Goal: Task Accomplishment & Management: Use online tool/utility

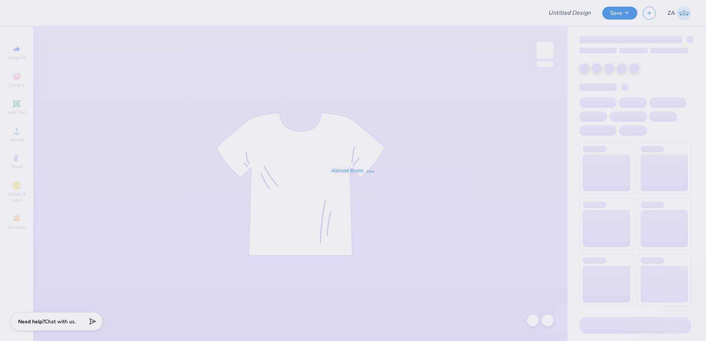
type input "DECA Board Merch"
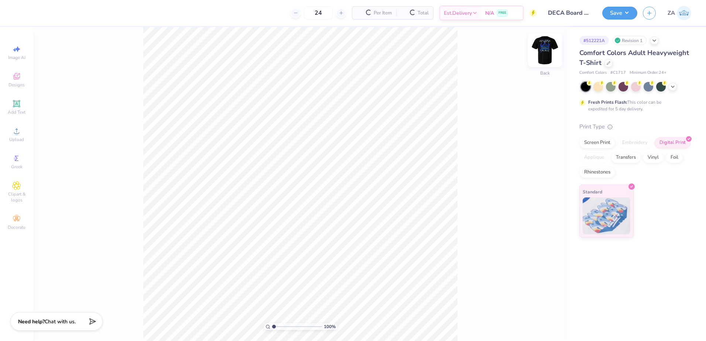
click at [551, 52] on img at bounding box center [545, 50] width 30 height 30
click at [23, 162] on div "Greek" at bounding box center [17, 162] width 26 height 22
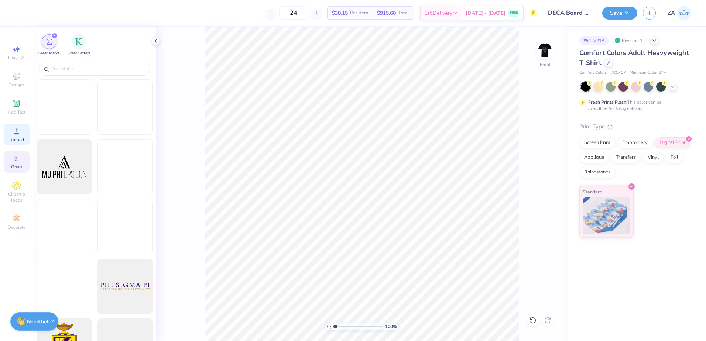
click at [21, 138] on span "Upload" at bounding box center [16, 140] width 15 height 6
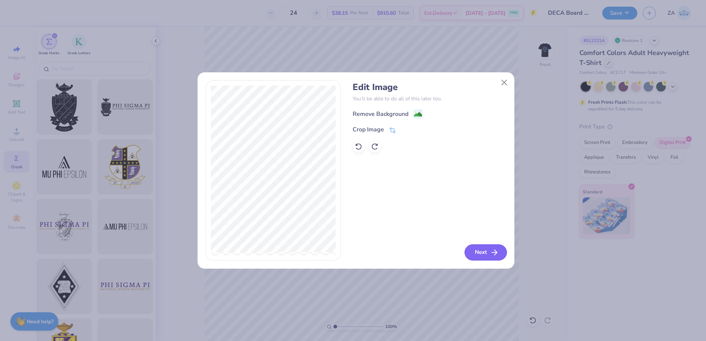
click at [497, 245] on button "Next" at bounding box center [485, 252] width 42 height 16
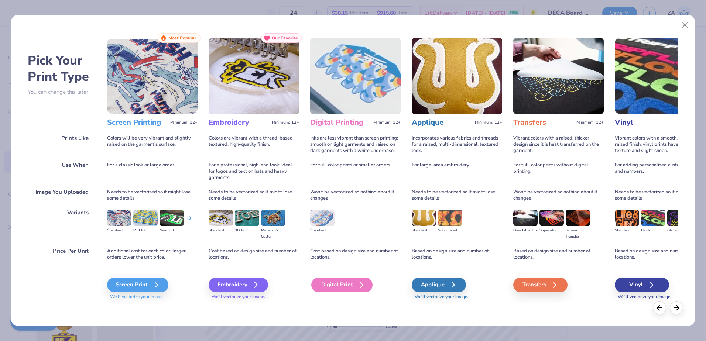
click at [333, 287] on div "Digital Print" at bounding box center [341, 285] width 61 height 15
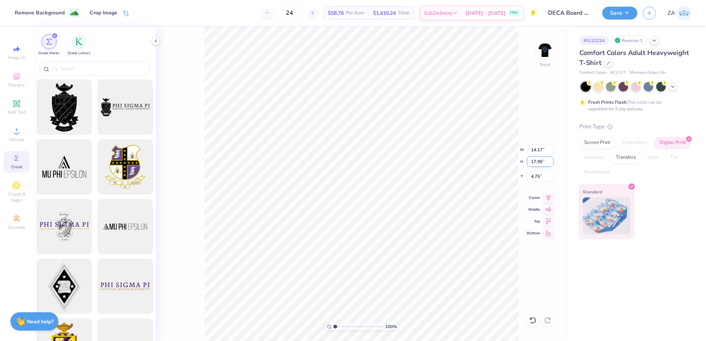
drag, startPoint x: 530, startPoint y: 162, endPoint x: 544, endPoint y: 162, distance: 14.0
click at [544, 162] on input "17.99" at bounding box center [540, 161] width 27 height 10
type input "15.00"
type input "11.81"
drag, startPoint x: 534, startPoint y: 176, endPoint x: 544, endPoint y: 176, distance: 10.0
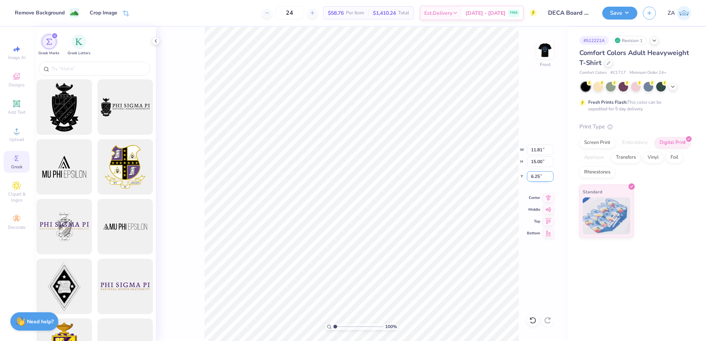
click at [544, 176] on input "6.25" at bounding box center [540, 176] width 27 height 10
type input "3.00"
click at [522, 132] on div "100 % Front W 11.81 11.81 " H 15.00 15.00 " Y 3.00 3.00 " Center Middle Top Bot…" at bounding box center [361, 184] width 411 height 314
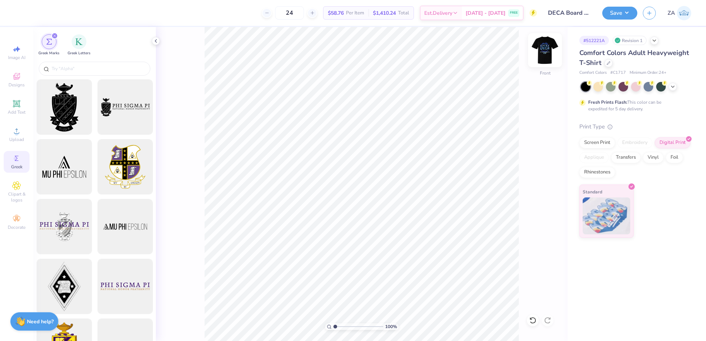
click at [543, 52] on img at bounding box center [545, 50] width 30 height 30
click at [543, 52] on img at bounding box center [544, 50] width 15 height 15
click at [616, 10] on button "Save" at bounding box center [619, 12] width 35 height 13
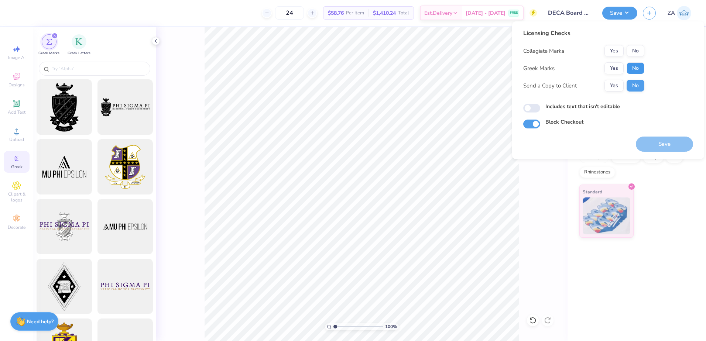
click at [629, 65] on button "No" at bounding box center [635, 68] width 18 height 12
click at [616, 52] on button "Yes" at bounding box center [613, 51] width 19 height 12
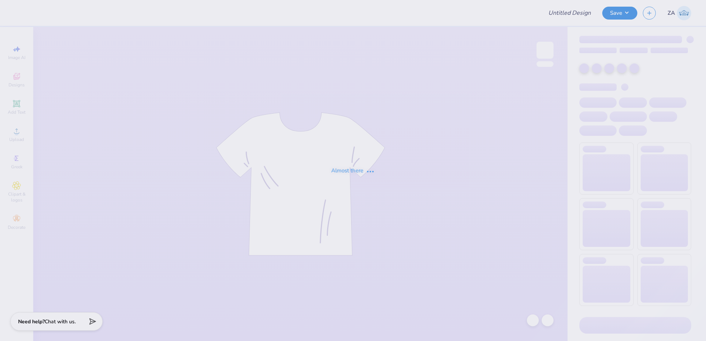
type input "Dads weekend merch- Chi Omega"
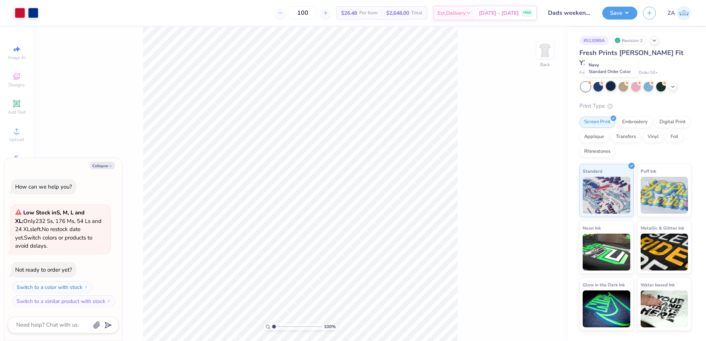
click at [612, 88] on div at bounding box center [611, 86] width 10 height 10
type textarea "x"
click at [613, 89] on div at bounding box center [611, 86] width 10 height 10
click at [28, 17] on div at bounding box center [33, 12] width 10 height 10
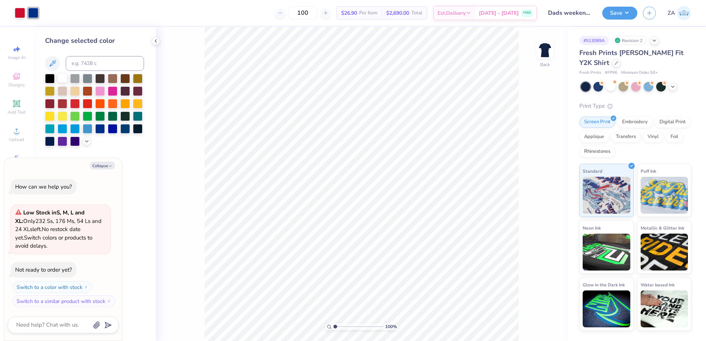
click at [59, 76] on div at bounding box center [63, 78] width 10 height 10
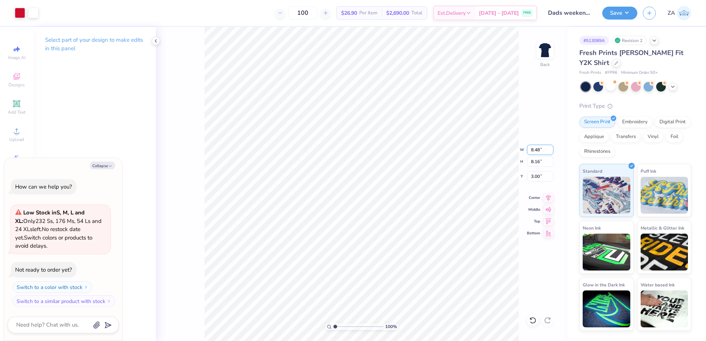
drag, startPoint x: 540, startPoint y: 148, endPoint x: 525, endPoint y: 146, distance: 15.2
click at [525, 146] on div "100 % Back W 8.48 8.48 " H 8.16 8.16 " Y 3.00 3.00 " Center Middle Top Bottom" at bounding box center [361, 184] width 411 height 314
type textarea "x"
drag, startPoint x: 542, startPoint y: 149, endPoint x: 528, endPoint y: 151, distance: 14.1
click at [528, 151] on input "8.48" at bounding box center [540, 150] width 27 height 10
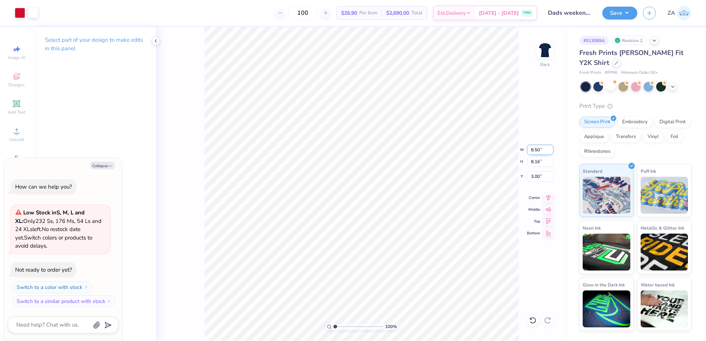
type input "8.50"
type textarea "x"
type input "8.18"
drag, startPoint x: 542, startPoint y: 177, endPoint x: 529, endPoint y: 177, distance: 13.3
click at [529, 177] on input "2.99" at bounding box center [540, 176] width 27 height 10
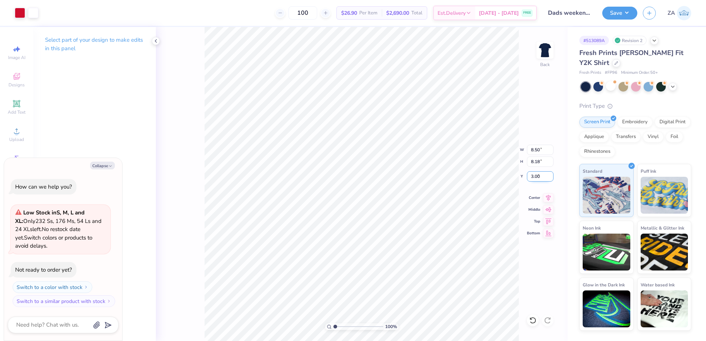
type input "3.00"
click at [609, 15] on button "Save" at bounding box center [619, 12] width 35 height 13
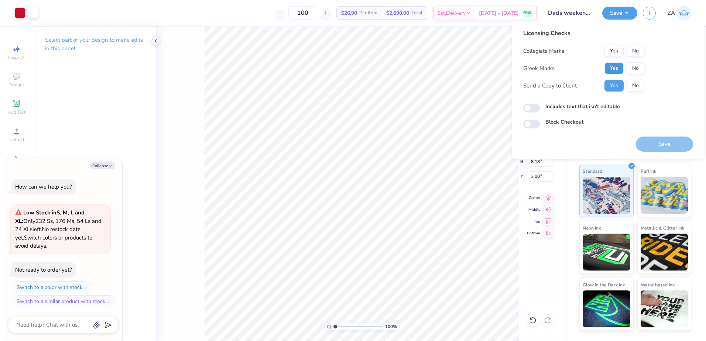
click at [610, 68] on button "Yes" at bounding box center [613, 68] width 19 height 12
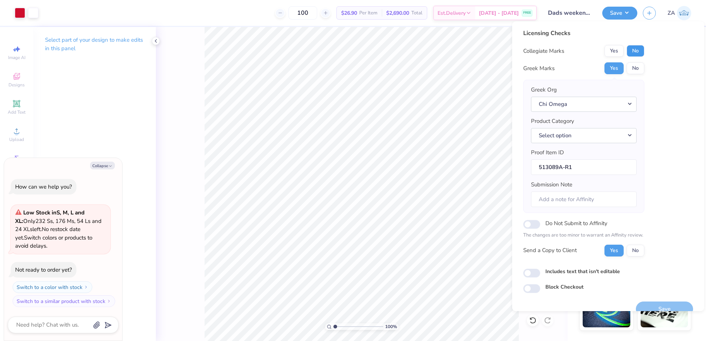
click at [633, 47] on button "No" at bounding box center [635, 51] width 18 height 12
click at [643, 304] on button "Save" at bounding box center [663, 309] width 57 height 15
type textarea "x"
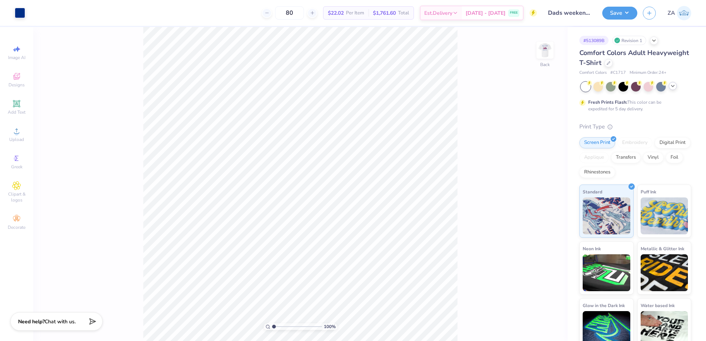
click at [674, 89] on icon at bounding box center [672, 86] width 6 height 6
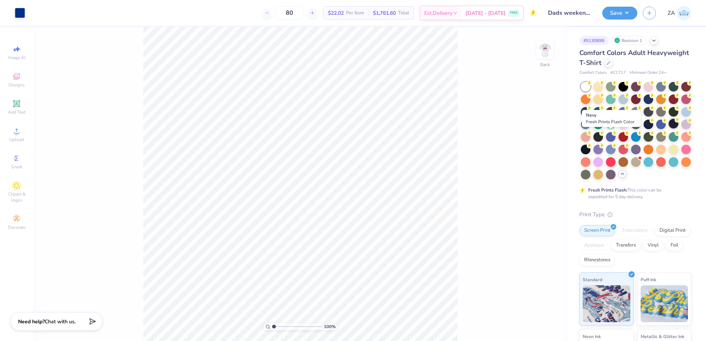
click at [668, 128] on div at bounding box center [673, 124] width 10 height 10
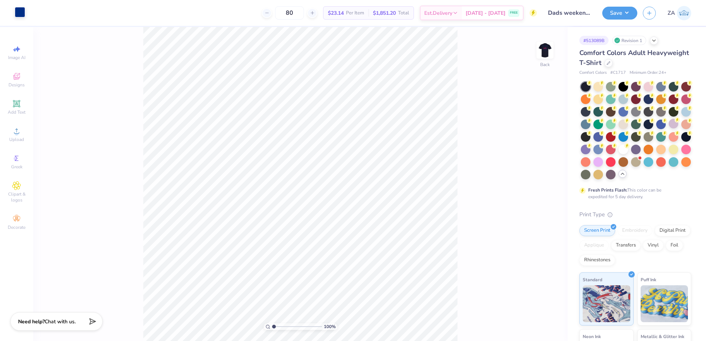
click at [15, 15] on div at bounding box center [20, 12] width 10 height 10
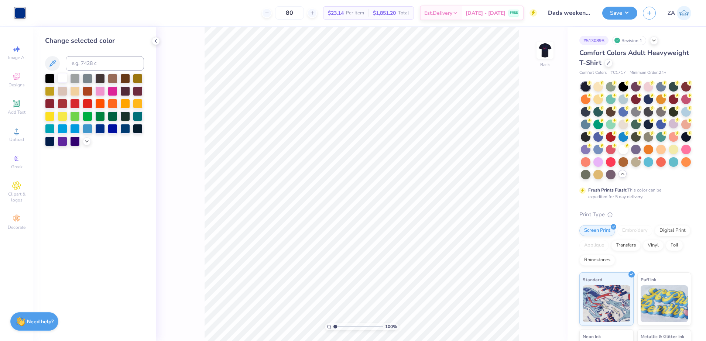
click at [64, 77] on div at bounding box center [63, 78] width 10 height 10
click at [544, 53] on img at bounding box center [545, 50] width 30 height 30
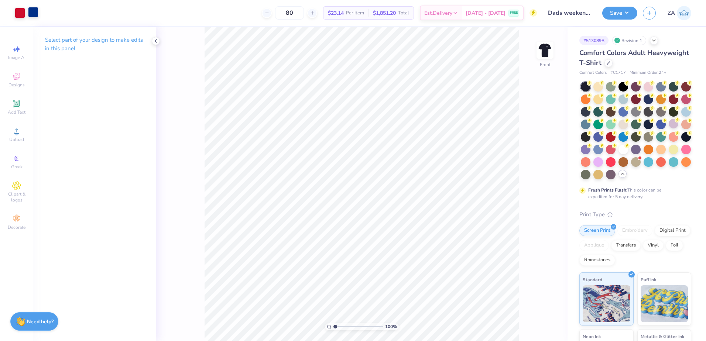
click at [37, 13] on div at bounding box center [33, 12] width 10 height 10
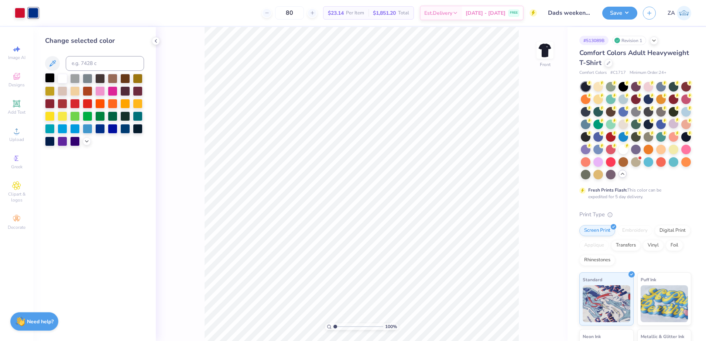
click at [49, 78] on div at bounding box center [50, 78] width 10 height 10
click at [59, 78] on div at bounding box center [63, 78] width 10 height 10
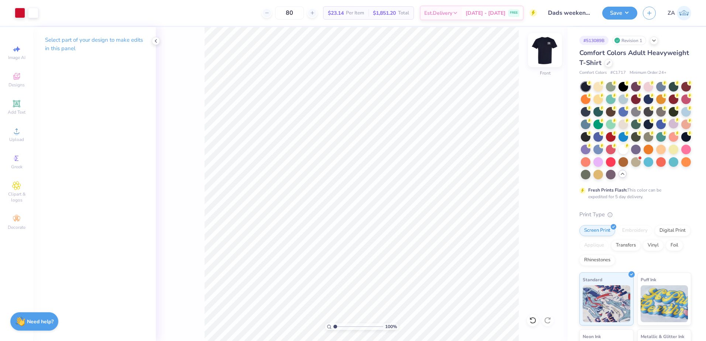
click at [538, 51] on img at bounding box center [545, 50] width 30 height 30
click at [621, 14] on button "Save" at bounding box center [619, 12] width 35 height 13
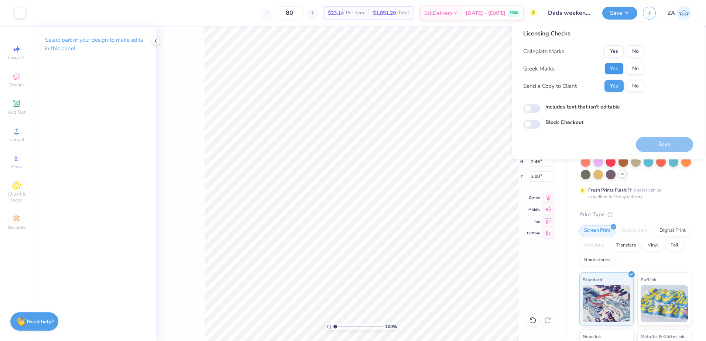
click at [622, 65] on button "Yes" at bounding box center [613, 69] width 19 height 12
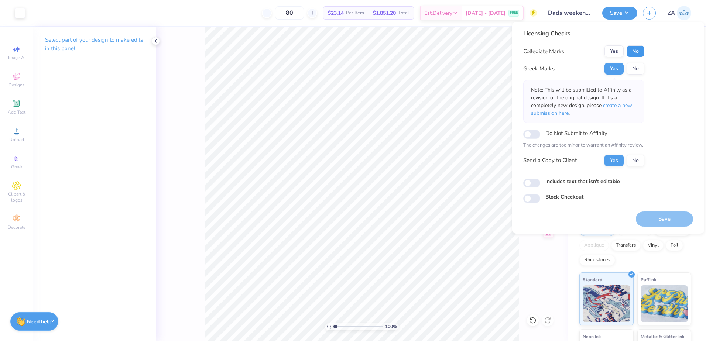
click at [635, 51] on button "No" at bounding box center [635, 51] width 18 height 12
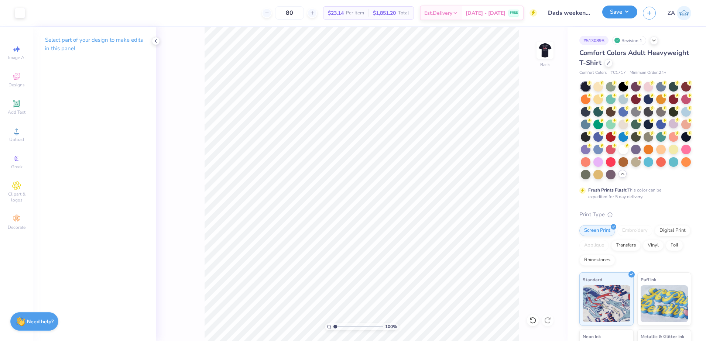
click at [609, 16] on button "Save" at bounding box center [619, 12] width 35 height 13
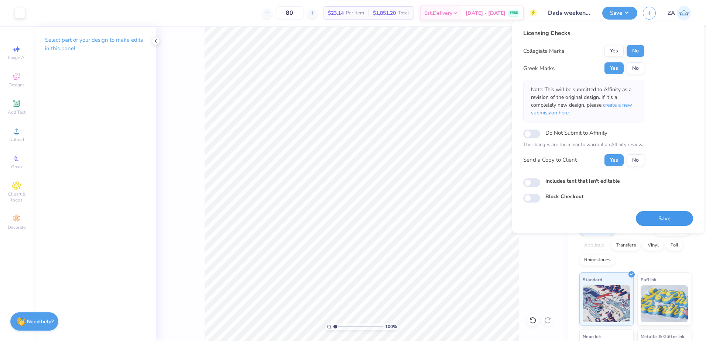
click at [654, 216] on button "Save" at bounding box center [663, 218] width 57 height 15
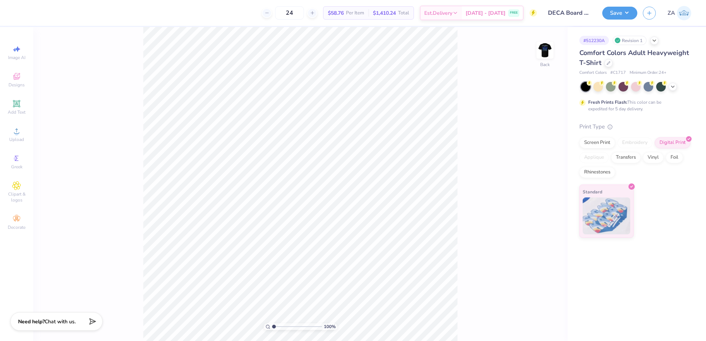
click at [535, 50] on div "100 % Back" at bounding box center [300, 184] width 534 height 314
click at [540, 49] on img at bounding box center [545, 50] width 30 height 30
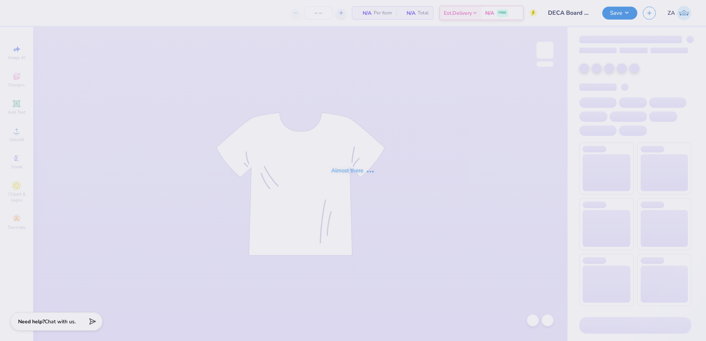
type input "24"
type input "DECA Board Merch"
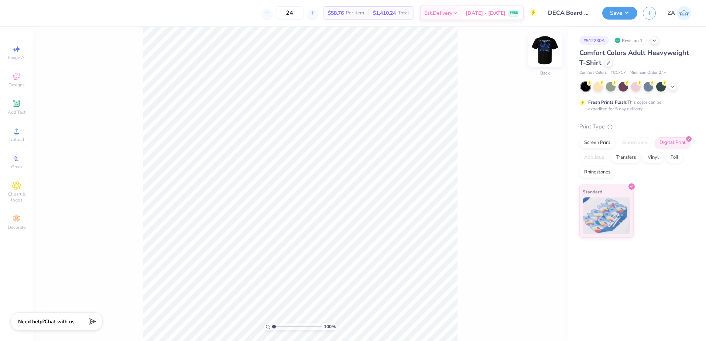
click at [543, 54] on img at bounding box center [545, 50] width 30 height 30
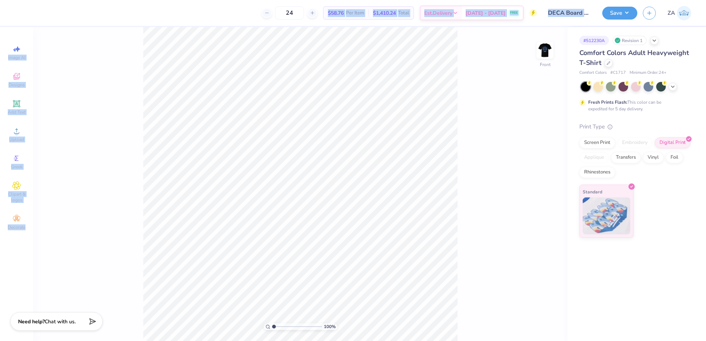
click at [407, 216] on div "24 $58.76 Per Item $1,410.24 Total Est. Delivery [DATE] - [DATE] FREE Design Ti…" at bounding box center [353, 170] width 706 height 341
click at [11, 128] on div "Upload" at bounding box center [17, 135] width 26 height 22
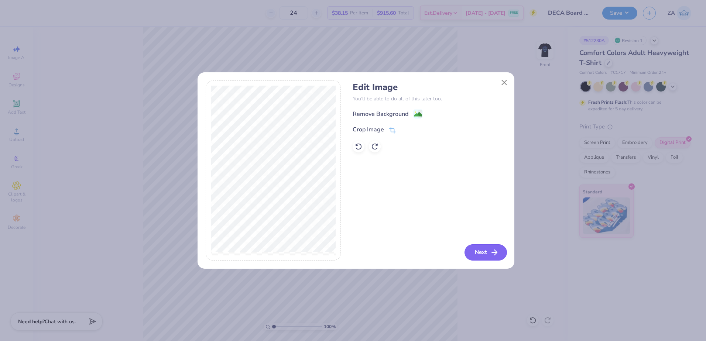
click at [477, 252] on button "Next" at bounding box center [485, 252] width 42 height 16
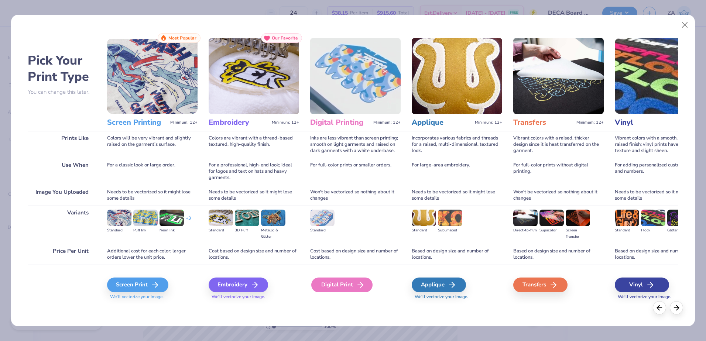
click at [340, 282] on div "Digital Print" at bounding box center [341, 285] width 61 height 15
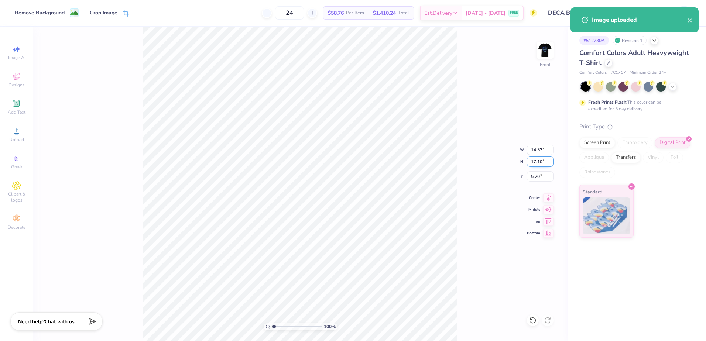
drag, startPoint x: 531, startPoint y: 163, endPoint x: 544, endPoint y: 163, distance: 13.7
click at [544, 163] on input "17.10" at bounding box center [540, 161] width 27 height 10
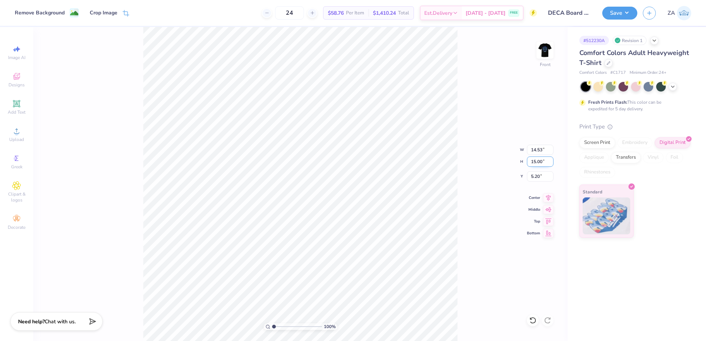
type input "15.00"
type input "12.75"
drag, startPoint x: 544, startPoint y: 177, endPoint x: 530, endPoint y: 179, distance: 14.5
click at [530, 179] on input "6.25" at bounding box center [540, 176] width 27 height 10
type input "3.00"
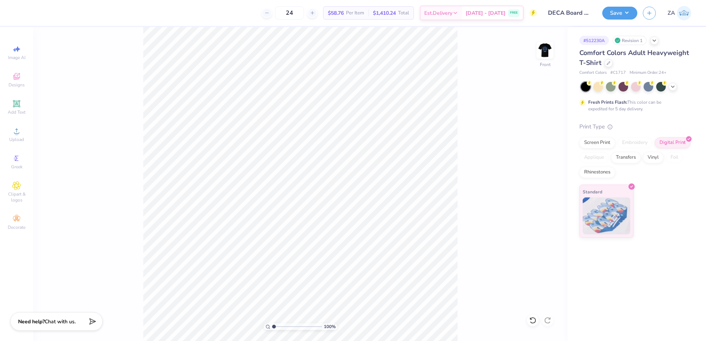
click at [458, 259] on div "100 % Front" at bounding box center [300, 184] width 534 height 314
drag, startPoint x: 529, startPoint y: 149, endPoint x: 544, endPoint y: 149, distance: 15.1
click at [544, 149] on input "12.75" at bounding box center [540, 150] width 27 height 10
type input "12.50"
type input "14.71"
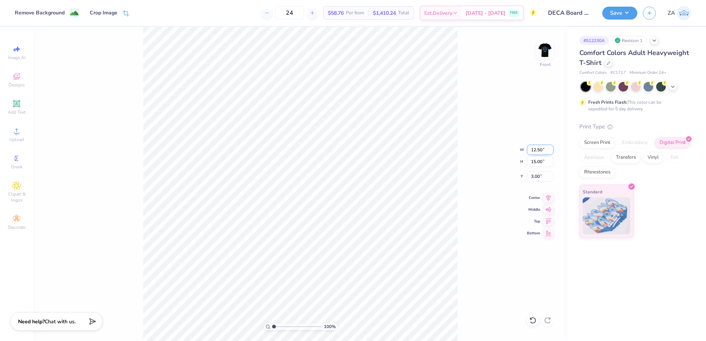
type input "3.15"
drag, startPoint x: 542, startPoint y: 175, endPoint x: 526, endPoint y: 175, distance: 15.9
click at [526, 175] on div "100 % Front W 12.50 12.50 " H 14.71 14.71 " Y 3.15 3.15 " Center Middle Top Bot…" at bounding box center [300, 184] width 534 height 314
drag, startPoint x: 543, startPoint y: 176, endPoint x: 530, endPoint y: 178, distance: 13.0
click at [530, 178] on input "3.15" at bounding box center [540, 176] width 27 height 10
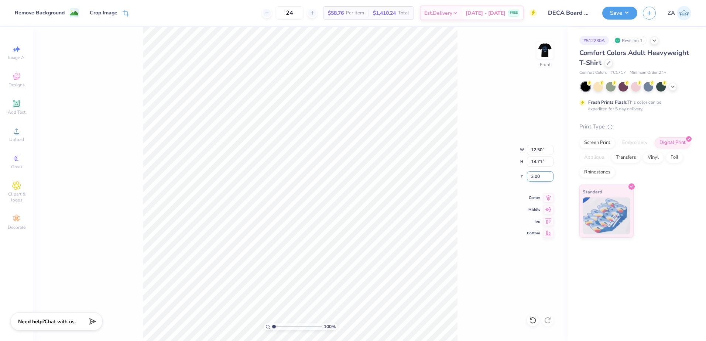
type input "3.00"
click at [156, 13] on div "24 $58.76 Per Item $1,410.24 Total Est. Delivery [DATE] - [DATE] FREE Design Ti…" at bounding box center [353, 170] width 706 height 341
click at [549, 50] on img at bounding box center [545, 50] width 30 height 30
click at [459, 226] on div "100 % Back" at bounding box center [300, 184] width 534 height 314
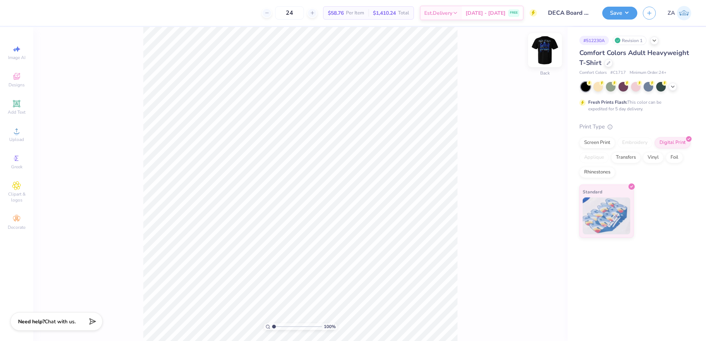
click at [540, 55] on img at bounding box center [545, 50] width 30 height 30
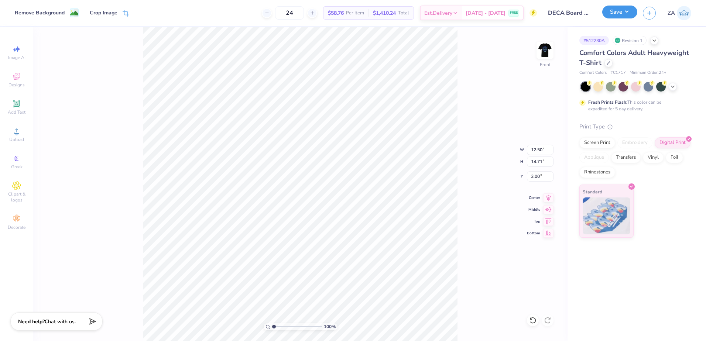
click at [625, 17] on button "Save" at bounding box center [619, 12] width 35 height 13
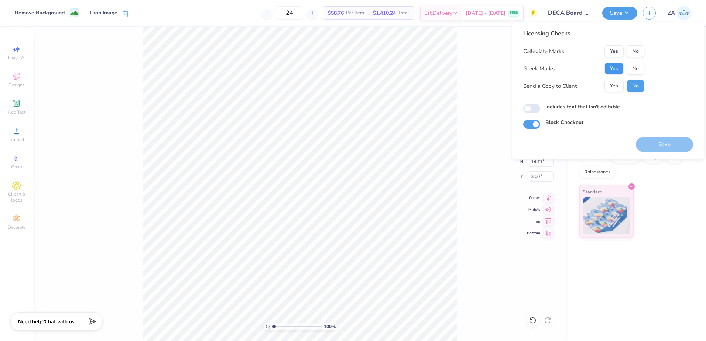
click at [617, 64] on button "Yes" at bounding box center [613, 69] width 19 height 12
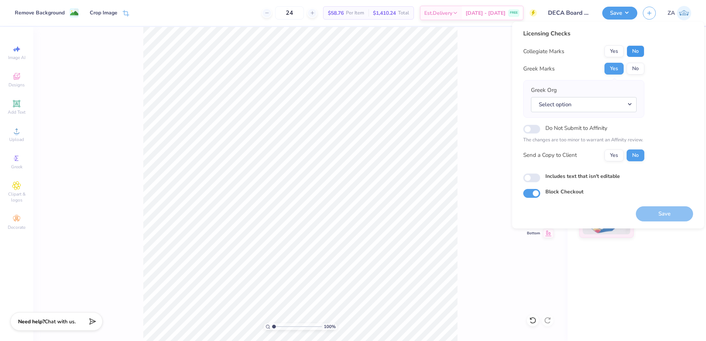
click at [637, 55] on button "No" at bounding box center [635, 51] width 18 height 12
click at [634, 66] on button "No" at bounding box center [635, 69] width 18 height 12
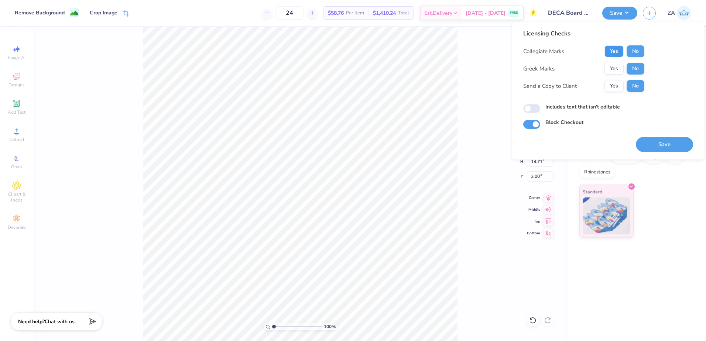
click at [616, 48] on button "Yes" at bounding box center [613, 51] width 19 height 12
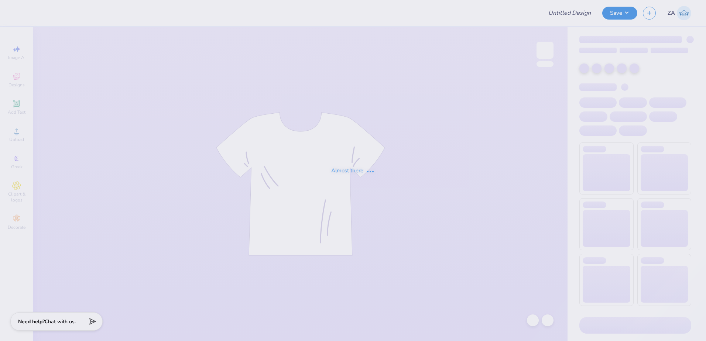
type input "DECA Board Merch"
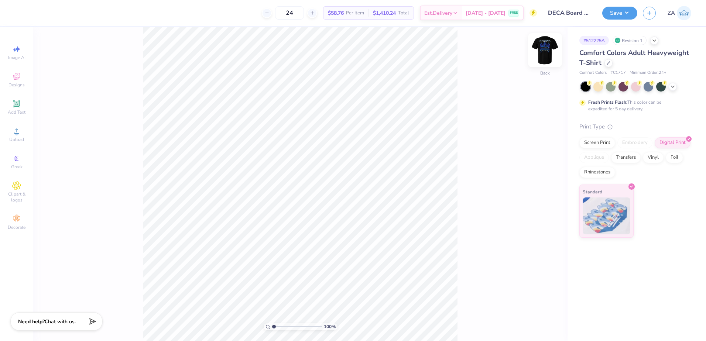
click at [550, 49] on img at bounding box center [545, 50] width 30 height 30
click at [27, 132] on div "Upload" at bounding box center [17, 135] width 26 height 22
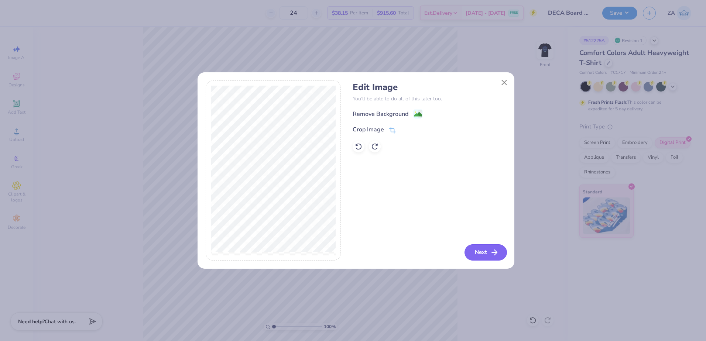
click at [475, 249] on button "Next" at bounding box center [485, 252] width 42 height 16
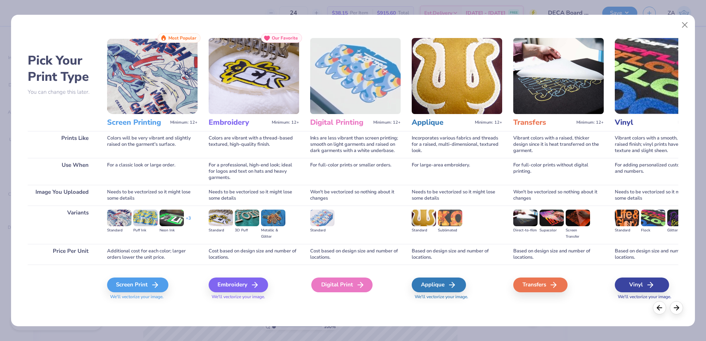
click at [364, 282] on div "Digital Print" at bounding box center [341, 285] width 61 height 15
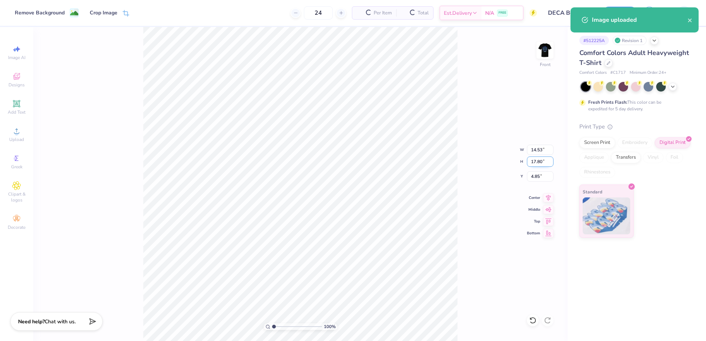
drag, startPoint x: 532, startPoint y: 163, endPoint x: 543, endPoint y: 163, distance: 11.4
click at [543, 163] on input "17.80" at bounding box center [540, 161] width 27 height 10
type input "15.00"
type input "12.24"
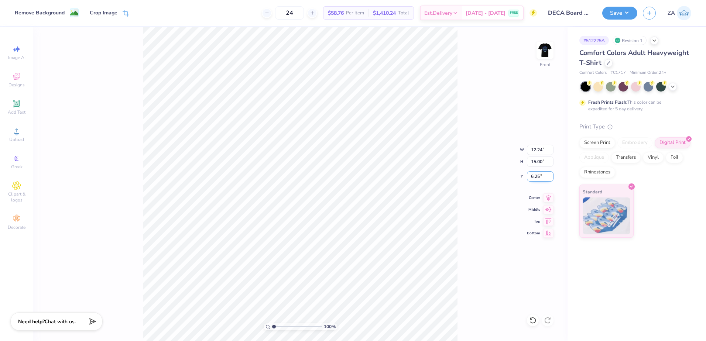
click at [533, 180] on input "6.25" at bounding box center [540, 176] width 27 height 10
type input "6"
type input "3.00"
